Goal: Task Accomplishment & Management: Manage account settings

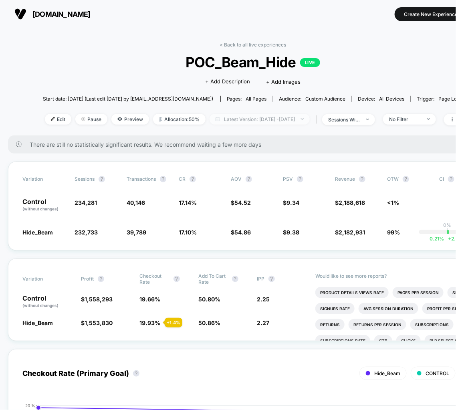
click at [285, 120] on span "Latest Version: [DATE] - [DATE]" at bounding box center [260, 119] width 100 height 11
select select "*"
select select "****"
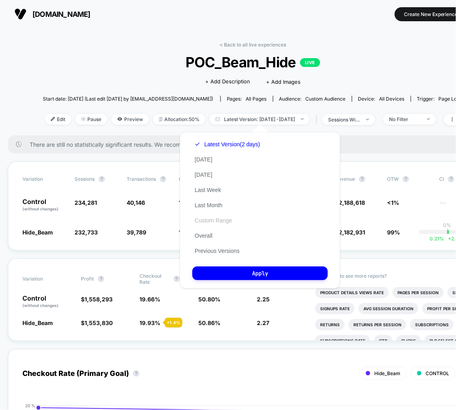
click at [211, 219] on button "Custom Range" at bounding box center [214, 220] width 42 height 7
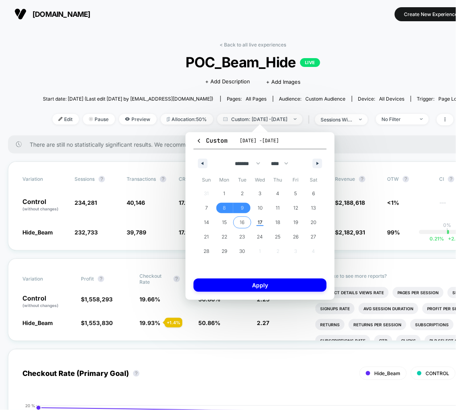
click at [240, 224] on span "16" at bounding box center [242, 222] width 5 height 14
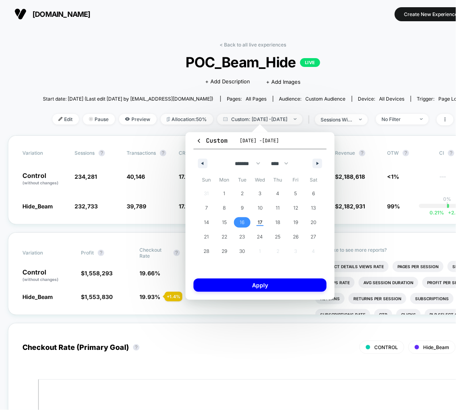
click at [240, 224] on span "16" at bounding box center [242, 222] width 5 height 14
click at [258, 221] on span "17" at bounding box center [260, 222] width 5 height 14
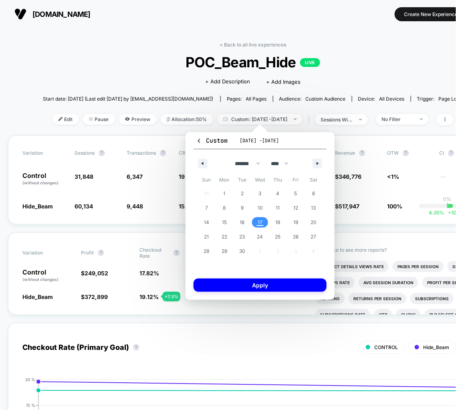
click at [258, 221] on span "17" at bounding box center [260, 222] width 5 height 14
click at [257, 284] on button "Apply" at bounding box center [260, 285] width 133 height 13
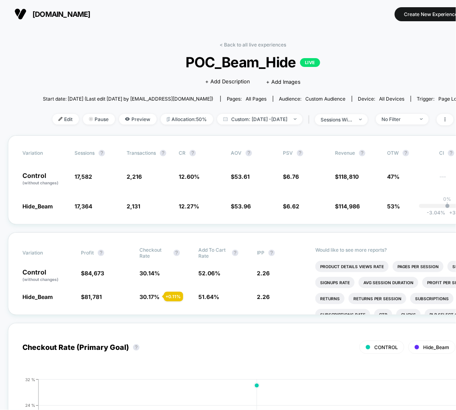
click at [293, 206] on span "6.62" at bounding box center [293, 206] width 13 height 7
click at [328, 138] on div "Variation Sessions ? Transactions ? CR ? AOV ? PSV ? Revenue ? OTW ? CI ? Contr…" at bounding box center [253, 180] width 490 height 89
click at [411, 118] on div "No Filter" at bounding box center [398, 119] width 32 height 6
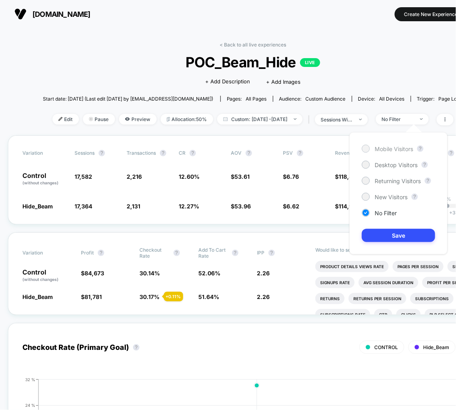
click at [385, 149] on span "Mobile Visitors" at bounding box center [394, 149] width 39 height 7
click at [399, 241] on button "Save" at bounding box center [398, 235] width 73 height 13
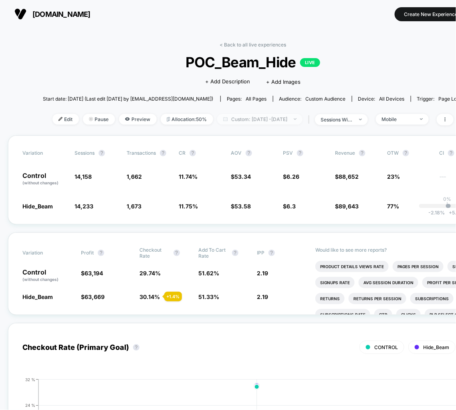
click at [296, 117] on span "Custom: [DATE] - [DATE]" at bounding box center [259, 119] width 85 height 11
select select "*"
select select "****"
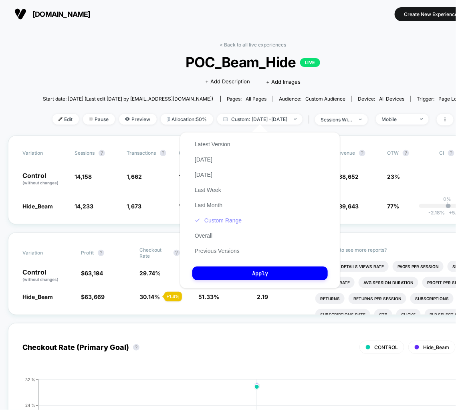
click at [217, 222] on button "Custom Range" at bounding box center [219, 220] width 52 height 7
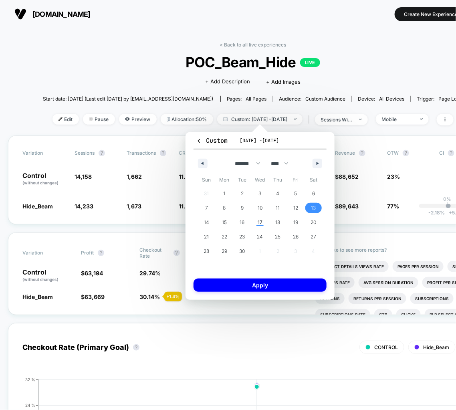
click at [314, 210] on span "13" at bounding box center [314, 208] width 5 height 14
click at [240, 223] on span "16" at bounding box center [242, 222] width 5 height 14
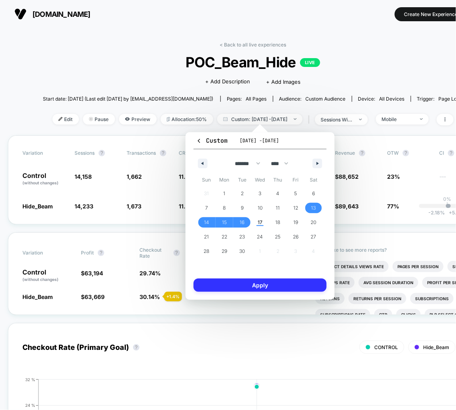
click at [249, 286] on button "Apply" at bounding box center [260, 285] width 133 height 13
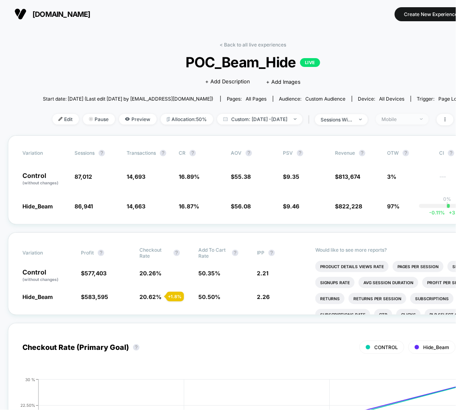
click at [424, 116] on span "Mobile" at bounding box center [402, 119] width 53 height 11
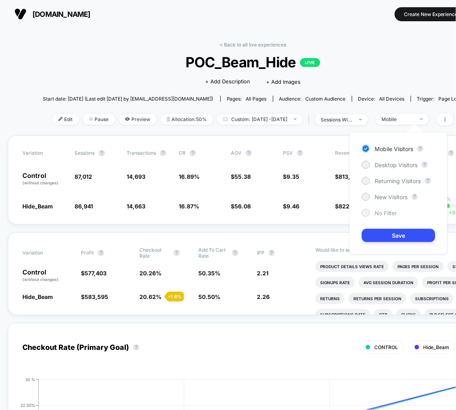
click at [379, 211] on span "No Filter" at bounding box center [386, 213] width 22 height 7
click at [401, 233] on button "Save" at bounding box center [398, 235] width 73 height 13
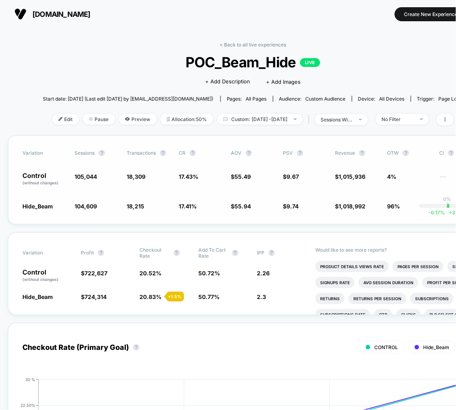
click at [285, 215] on div "Variation Sessions ? Transactions ? CR ? AOV ? PSV ? Revenue ? OTW ? CI ? Contr…" at bounding box center [253, 180] width 490 height 89
click at [454, 51] on div "< Back to all live experiences POC_Beam_Hide LIVE Click to edit experience deta…" at bounding box center [253, 89] width 420 height 94
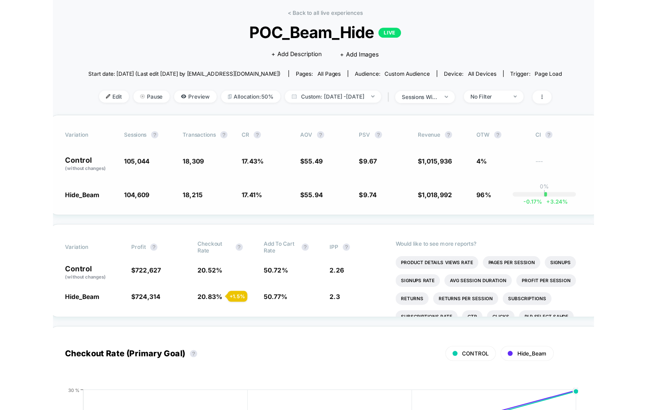
scroll to position [21, 0]
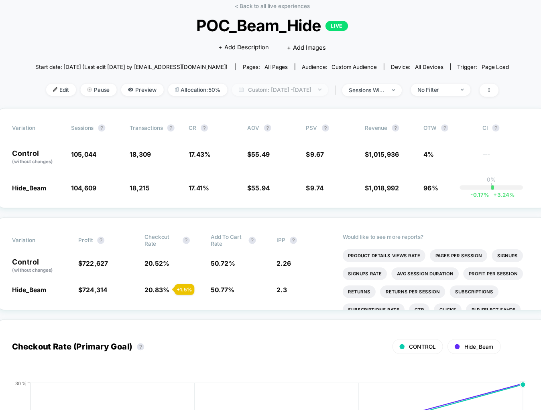
click at [296, 99] on span "Custom: [DATE] - [DATE]" at bounding box center [277, 98] width 85 height 11
select select "*"
select select "****"
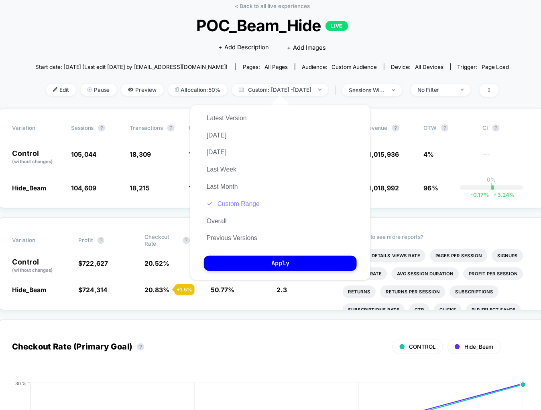
click at [240, 198] on button "Custom Range" at bounding box center [236, 199] width 52 height 7
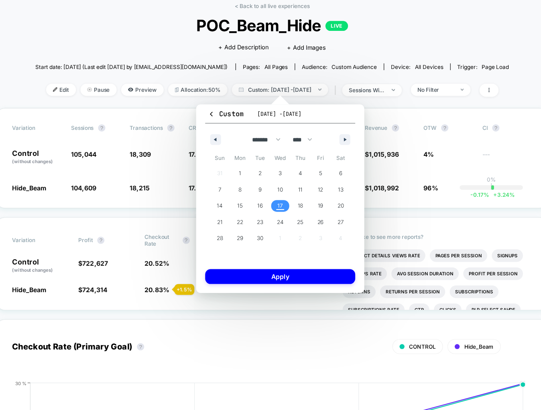
click at [281, 201] on span "17" at bounding box center [278, 201] width 18 height 10
click at [299, 263] on button "Apply" at bounding box center [277, 264] width 133 height 13
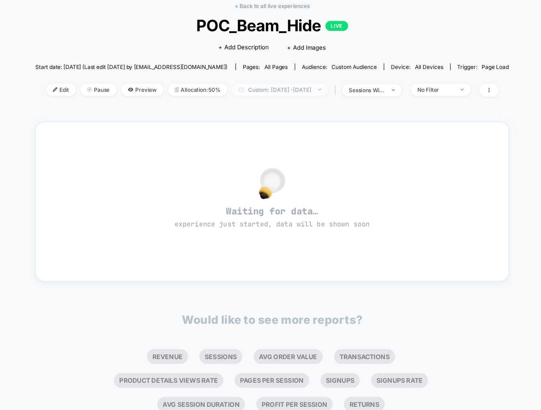
click at [280, 98] on span "Custom: [DATE] - [DATE]" at bounding box center [277, 98] width 85 height 11
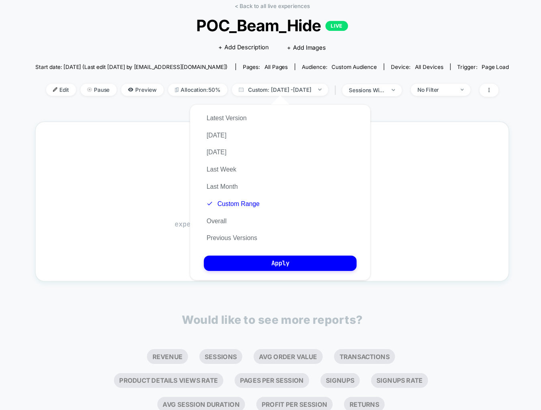
click at [238, 195] on div "Latest Version [DATE] [DATE] Last Week Last Month Custom Range Overall Previous…" at bounding box center [236, 177] width 52 height 122
click at [238, 200] on button "Custom Range" at bounding box center [236, 199] width 52 height 7
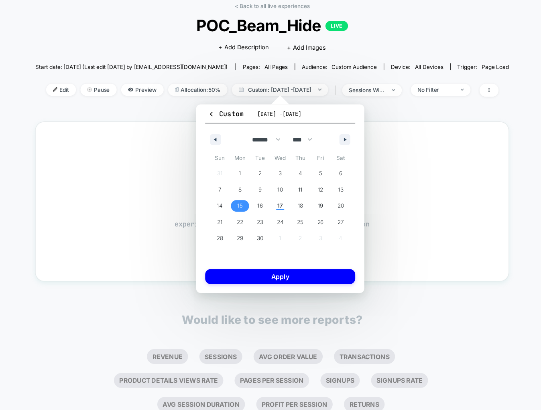
click at [239, 203] on span "15" at bounding box center [242, 201] width 18 height 10
click at [270, 203] on span "17" at bounding box center [278, 201] width 18 height 10
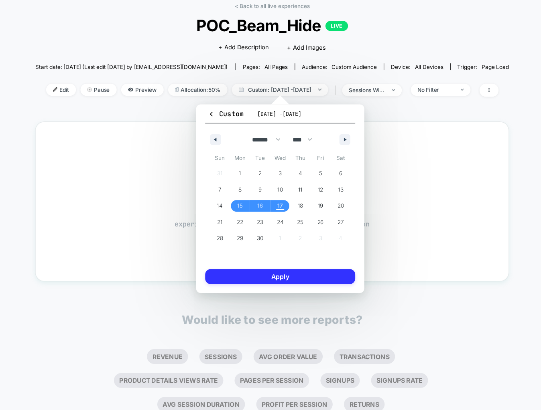
click at [264, 263] on button "Apply" at bounding box center [277, 264] width 133 height 13
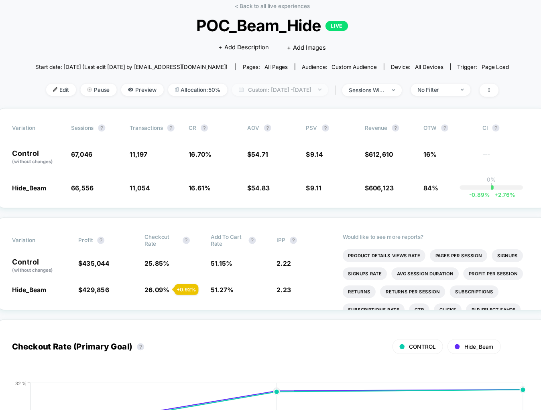
click at [315, 100] on span "Custom: [DATE] - [DATE]" at bounding box center [277, 98] width 85 height 11
select select "*"
select select "****"
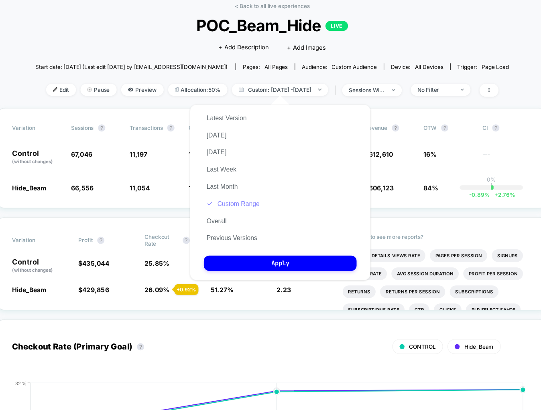
click at [235, 201] on button "Custom Range" at bounding box center [236, 199] width 52 height 7
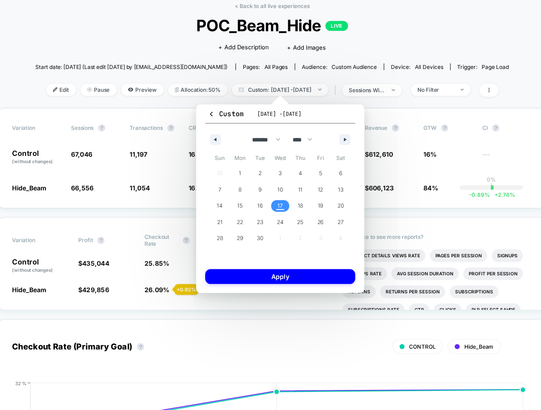
click at [276, 202] on span "17" at bounding box center [277, 201] width 5 height 14
click at [272, 260] on button "Apply" at bounding box center [277, 264] width 133 height 13
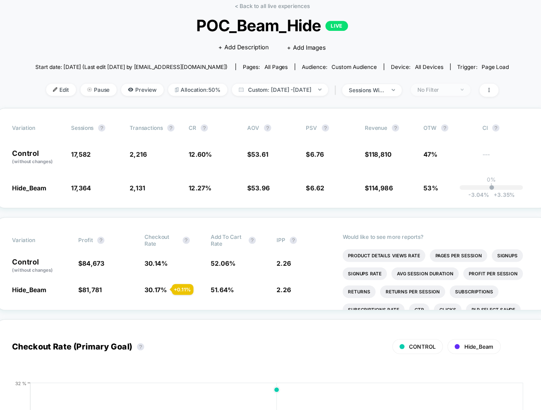
click at [424, 98] on div "No Filter" at bounding box center [416, 98] width 32 height 6
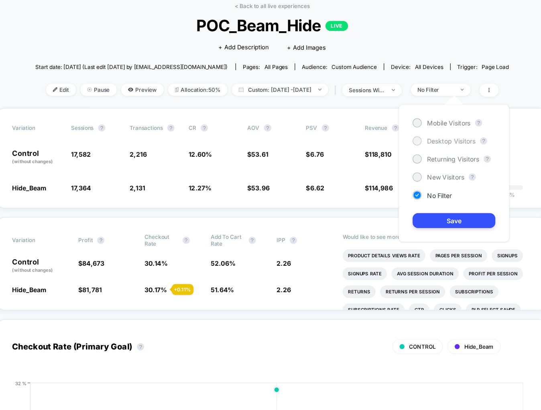
click at [397, 147] on div at bounding box center [399, 144] width 8 height 8
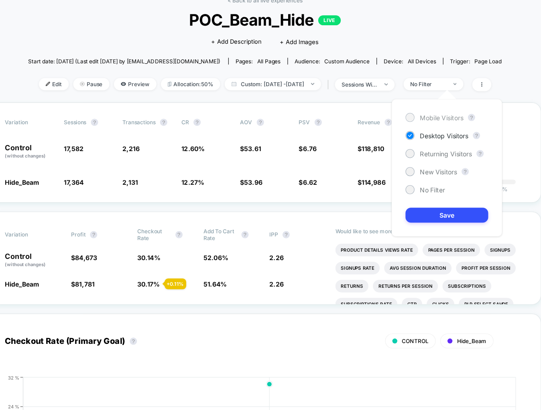
click at [402, 127] on div at bounding box center [399, 127] width 6 height 6
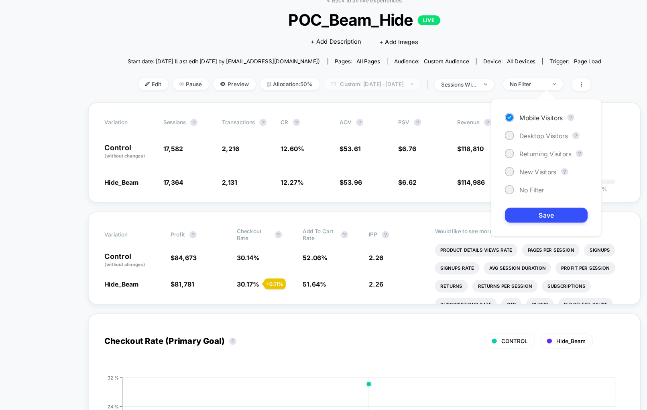
click at [356, 101] on span "Custom: [DATE] - [DATE]" at bounding box center [330, 98] width 85 height 11
select select "*"
select select "****"
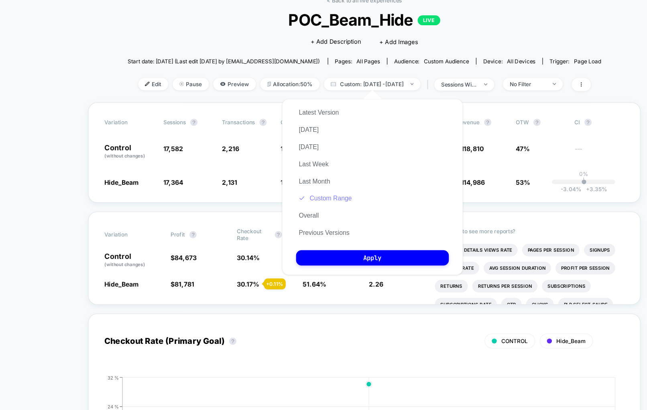
click at [309, 202] on button "Custom Range" at bounding box center [289, 199] width 52 height 7
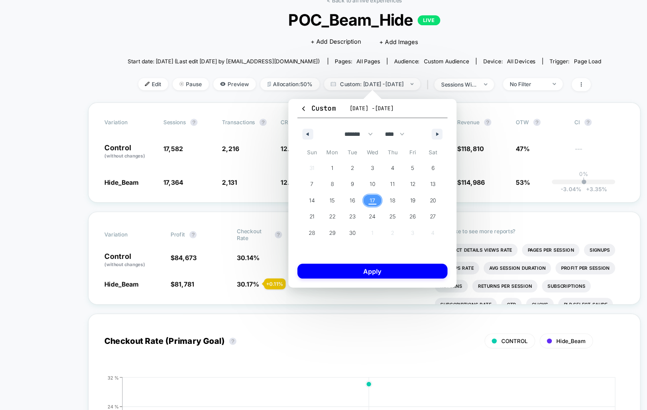
click at [330, 197] on span "17" at bounding box center [330, 201] width 5 height 14
click at [329, 268] on button "Apply" at bounding box center [330, 264] width 133 height 13
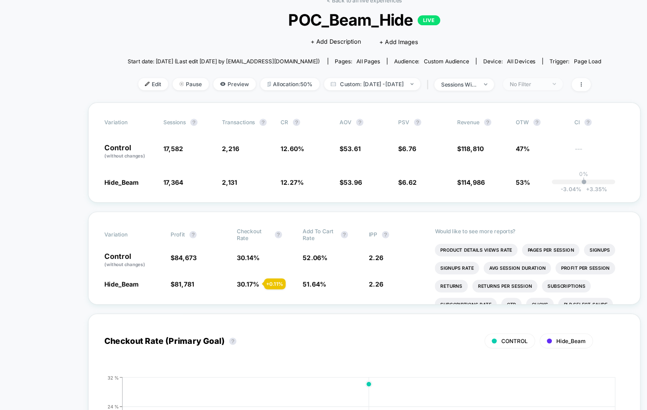
click at [485, 97] on div "No Filter" at bounding box center [468, 98] width 32 height 6
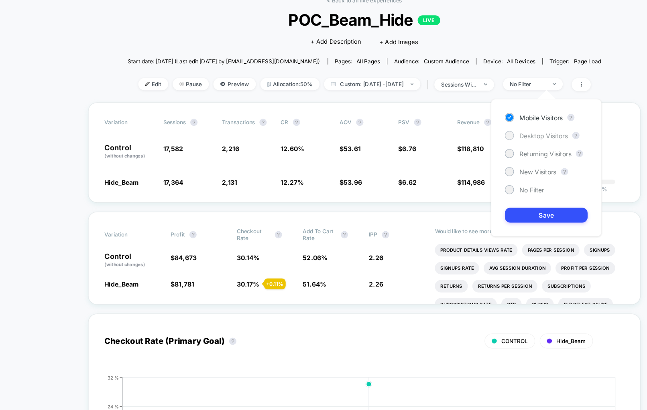
click at [471, 140] on span "Desktop Visitors" at bounding box center [482, 143] width 43 height 7
click at [474, 216] on button "Save" at bounding box center [484, 214] width 73 height 13
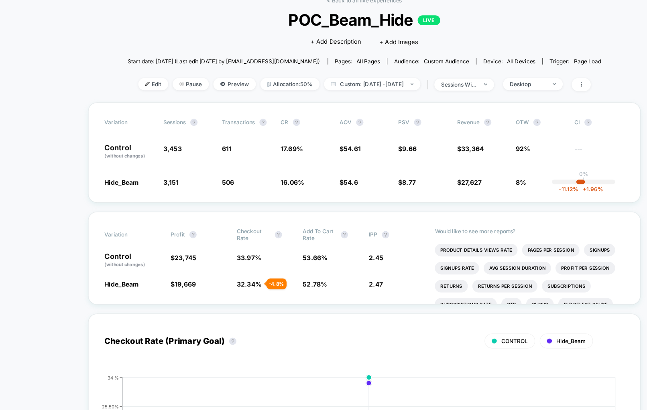
click at [413, 66] on div "Click to edit experience details + Add Description + Add Images" at bounding box center [323, 59] width 252 height 21
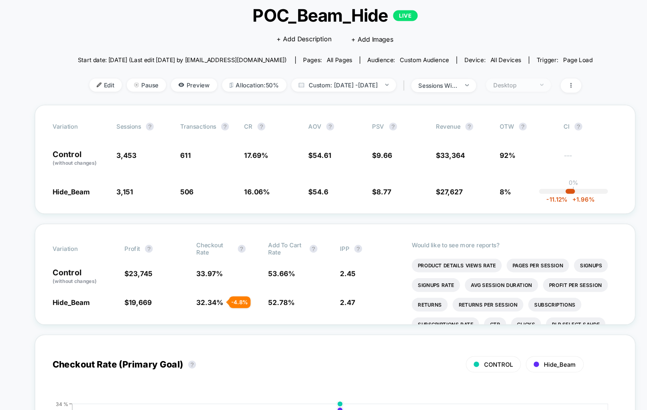
click at [485, 95] on div "Desktop" at bounding box center [468, 98] width 32 height 6
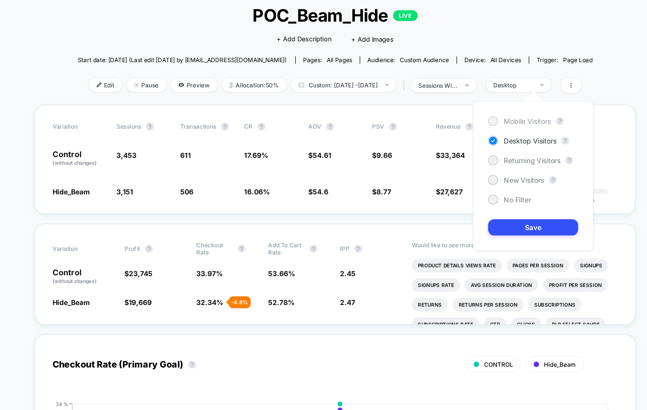
click at [466, 127] on span "Mobile Visitors" at bounding box center [480, 127] width 39 height 7
click at [490, 211] on button "Save" at bounding box center [484, 214] width 73 height 13
